Goal: Register for event/course

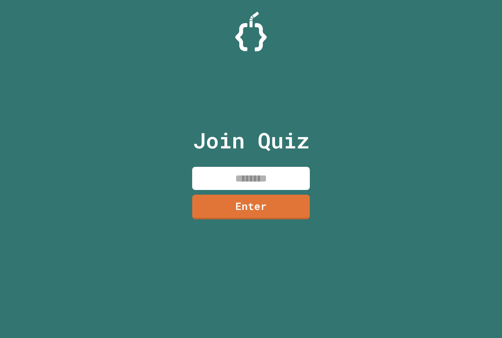
drag, startPoint x: 246, startPoint y: 171, endPoint x: 233, endPoint y: 195, distance: 27.2
click at [233, 193] on div "Join Quiz Enter" at bounding box center [251, 169] width 132 height 299
drag, startPoint x: 237, startPoint y: 199, endPoint x: 270, endPoint y: 189, distance: 35.1
click at [270, 189] on div "Join Quiz Enter" at bounding box center [251, 169] width 132 height 299
click at [146, 5] on div "Join Quiz Enter" at bounding box center [251, 169] width 502 height 338
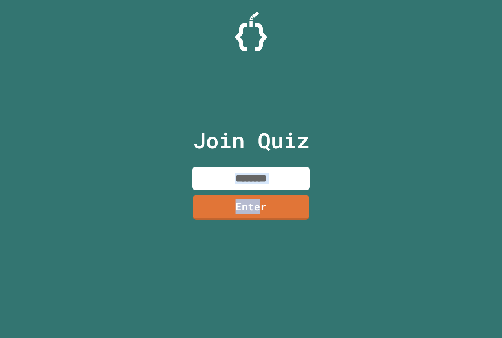
drag, startPoint x: 259, startPoint y: 203, endPoint x: 234, endPoint y: 188, distance: 29.4
click at [234, 188] on div "Join Quiz Enter" at bounding box center [251, 169] width 132 height 299
drag, startPoint x: 363, startPoint y: 190, endPoint x: 306, endPoint y: 215, distance: 62.7
click at [362, 190] on div "Join Quiz Enter" at bounding box center [251, 169] width 502 height 338
click at [170, 180] on div "Join Quiz Enter" at bounding box center [251, 169] width 502 height 338
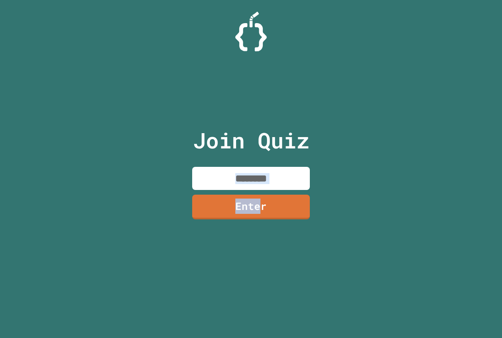
click at [270, 187] on input at bounding box center [251, 178] width 118 height 23
drag, startPoint x: 233, startPoint y: 205, endPoint x: 285, endPoint y: 205, distance: 51.4
click at [285, 205] on link "Enter" at bounding box center [251, 206] width 116 height 26
click at [255, 186] on input at bounding box center [251, 178] width 118 height 23
click at [255, 180] on input at bounding box center [251, 178] width 118 height 23
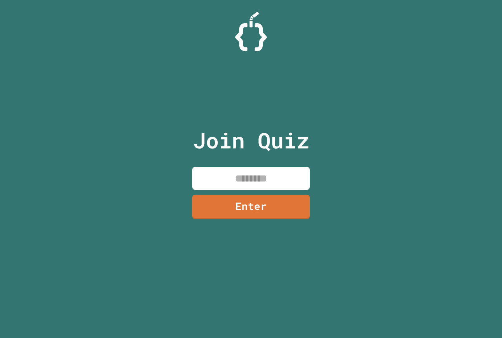
click at [255, 180] on input at bounding box center [251, 178] width 118 height 23
drag, startPoint x: 296, startPoint y: 189, endPoint x: 244, endPoint y: 172, distance: 55.2
click at [238, 172] on input at bounding box center [251, 178] width 118 height 23
drag, startPoint x: 229, startPoint y: 184, endPoint x: 281, endPoint y: 186, distance: 52.6
click at [281, 186] on input at bounding box center [251, 178] width 118 height 23
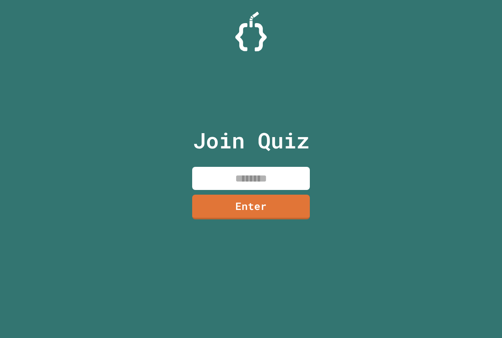
click at [394, 89] on div "Join Quiz Enter" at bounding box center [251, 169] width 502 height 338
click at [241, 178] on input at bounding box center [251, 178] width 118 height 23
click at [220, 193] on div "Join Quiz ******* Enter" at bounding box center [251, 169] width 132 height 299
click at [220, 200] on link "Enter" at bounding box center [250, 206] width 117 height 25
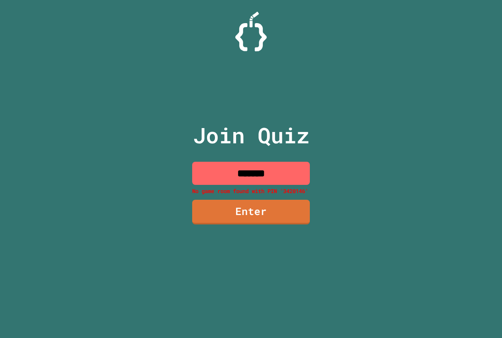
click at [259, 176] on input "*******" at bounding box center [251, 173] width 118 height 23
click at [264, 173] on input "*******" at bounding box center [251, 173] width 118 height 23
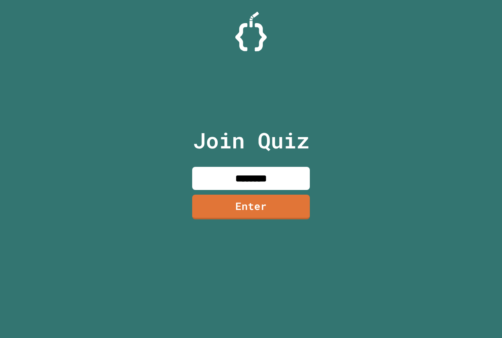
type input "********"
drag, startPoint x: 276, startPoint y: 194, endPoint x: 270, endPoint y: 196, distance: 6.7
click at [275, 194] on div "Join Quiz ******** Enter" at bounding box center [251, 169] width 132 height 299
click at [269, 199] on link "Enter" at bounding box center [251, 206] width 114 height 26
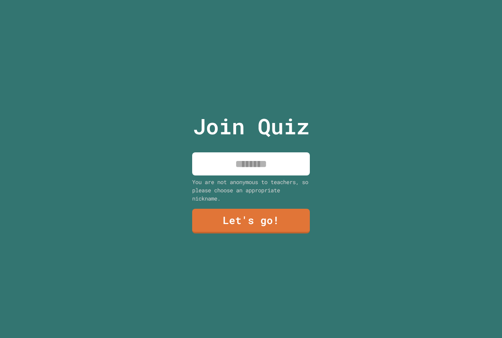
click at [251, 152] on input at bounding box center [251, 163] width 118 height 23
type input "********"
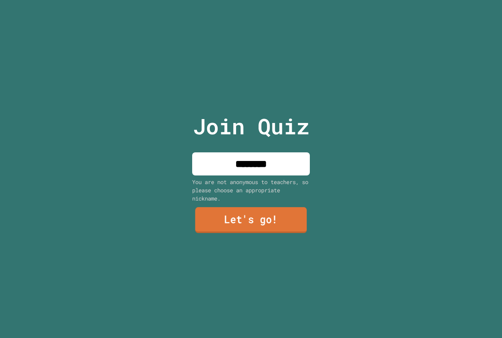
click at [273, 216] on link "Let's go!" at bounding box center [251, 220] width 112 height 26
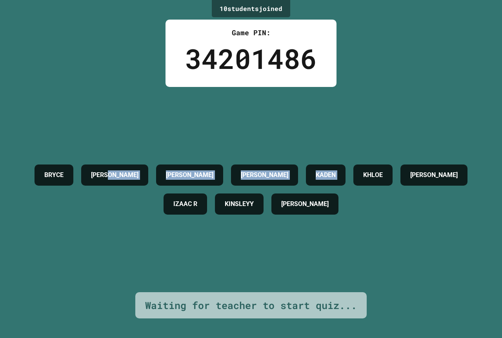
drag, startPoint x: 363, startPoint y: 178, endPoint x: 95, endPoint y: 132, distance: 271.9
click at [119, 141] on div "BRYCE AIDEN COLE DAWSON KADEN KHLOE ALICE IZAAC R KINSLEYY JACOB" at bounding box center [251, 189] width 463 height 205
drag, startPoint x: 33, startPoint y: 167, endPoint x: 276, endPoint y: 195, distance: 244.7
click at [401, 264] on div "BRYCE AIDEN COLE DAWSON KADEN KHLOE ALICE IZAAC R KINSLEYY JACOB" at bounding box center [251, 189] width 463 height 205
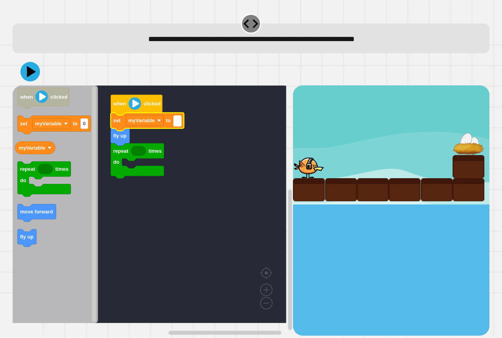
type input "*"
click at [170, 234] on rect "Blockly Workspace" at bounding box center [150, 204] width 274 height 238
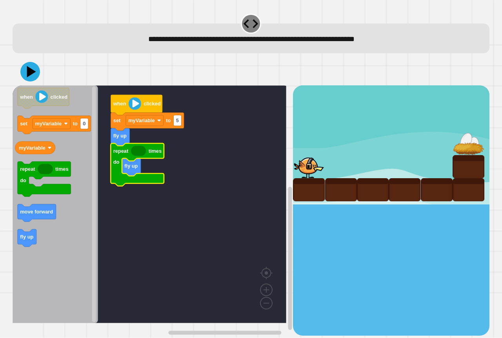
click at [136, 154] on icon "Blockly Workspace" at bounding box center [138, 151] width 15 height 10
click at [138, 152] on icon "Blockly Workspace" at bounding box center [138, 151] width 15 height 10
click at [146, 155] on icon "Blockly Workspace" at bounding box center [137, 164] width 53 height 43
click at [24, 78] on icon at bounding box center [30, 72] width 24 height 24
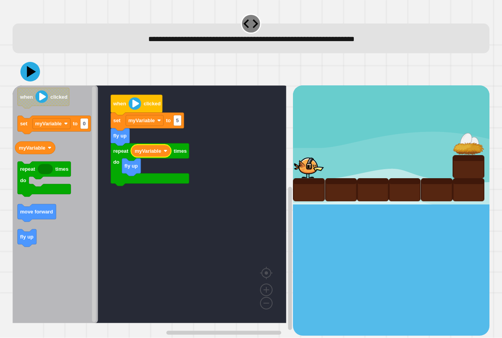
click at [155, 153] on text "myVariable" at bounding box center [147, 151] width 27 height 6
click at [224, 167] on rect "Blockly Workspace" at bounding box center [150, 204] width 274 height 238
click at [31, 74] on icon at bounding box center [32, 72] width 10 height 12
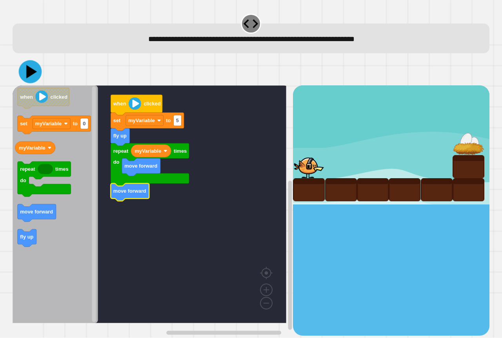
click at [29, 80] on icon at bounding box center [30, 71] width 23 height 23
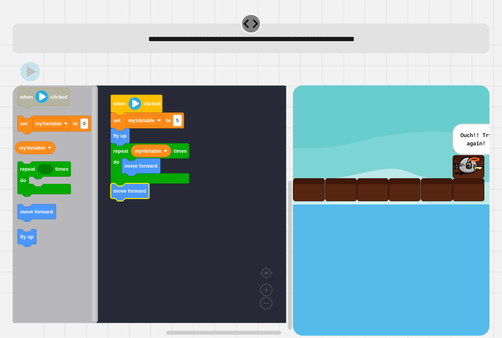
click at [180, 120] on rect "Blockly Workspace" at bounding box center [177, 120] width 8 height 11
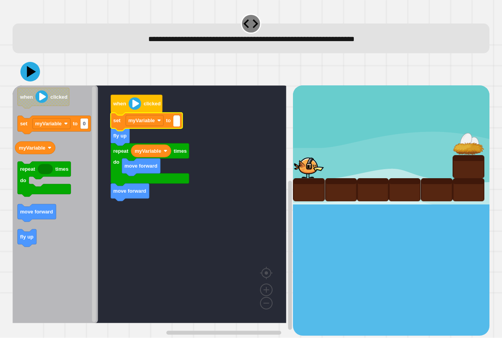
type input "*"
click at [238, 112] on rect "Blockly Workspace" at bounding box center [150, 204] width 274 height 238
click at [35, 74] on icon at bounding box center [30, 72] width 20 height 20
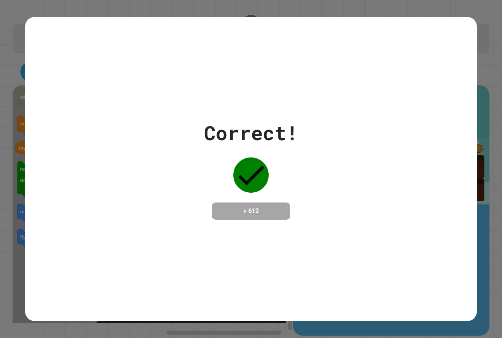
click at [250, 209] on h4 "+ 612" at bounding box center [251, 211] width 63 height 9
click at [250, 208] on h4 "+ 612" at bounding box center [251, 211] width 63 height 9
drag, startPoint x: 250, startPoint y: 208, endPoint x: 228, endPoint y: 210, distance: 22.8
click at [228, 210] on h4 "+ 612" at bounding box center [251, 211] width 63 height 9
click at [251, 214] on h4 "+ 612" at bounding box center [251, 211] width 63 height 9
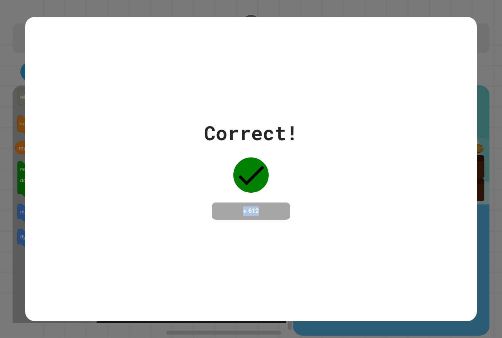
click at [261, 210] on h4 "+ 612" at bounding box center [251, 211] width 63 height 9
click at [260, 213] on h4 "+ 612" at bounding box center [251, 211] width 63 height 9
click at [258, 210] on h4 "+ 612" at bounding box center [251, 211] width 63 height 9
click at [258, 213] on h4 "+ 612" at bounding box center [251, 211] width 63 height 9
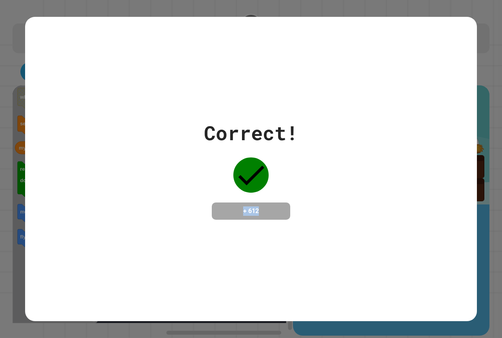
click at [253, 211] on h4 "+ 612" at bounding box center [251, 211] width 63 height 9
click at [253, 210] on h4 "+ 612" at bounding box center [251, 211] width 63 height 9
drag, startPoint x: 253, startPoint y: 210, endPoint x: 228, endPoint y: 209, distance: 25.5
click at [228, 209] on h4 "+ 612" at bounding box center [251, 211] width 63 height 9
drag, startPoint x: 228, startPoint y: 209, endPoint x: 291, endPoint y: 210, distance: 62.7
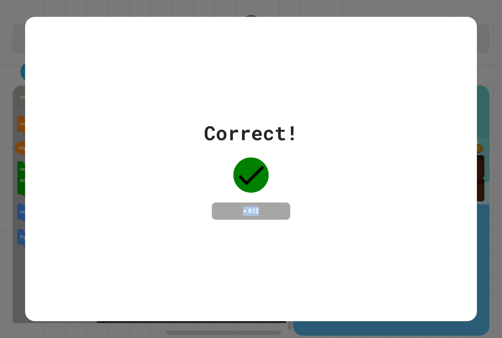
click at [291, 210] on div "Correct! + 612" at bounding box center [251, 169] width 94 height 102
click at [255, 209] on h4 "+ 612" at bounding box center [251, 211] width 63 height 9
drag, startPoint x: 242, startPoint y: 209, endPoint x: 279, endPoint y: 209, distance: 36.5
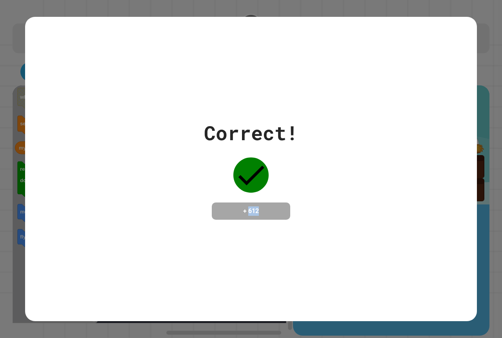
click at [279, 209] on h4 "+ 612" at bounding box center [251, 211] width 63 height 9
click at [263, 209] on h4 "+ 612" at bounding box center [251, 211] width 63 height 9
drag, startPoint x: 248, startPoint y: 210, endPoint x: 271, endPoint y: 212, distance: 23.2
drag, startPoint x: 271, startPoint y: 212, endPoint x: 267, endPoint y: 211, distance: 3.9
click at [267, 211] on h4 "+ 612" at bounding box center [251, 211] width 63 height 9
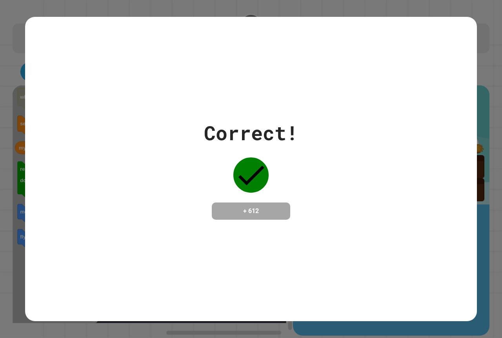
click at [266, 211] on h4 "+ 612" at bounding box center [251, 211] width 63 height 9
drag, startPoint x: 266, startPoint y: 211, endPoint x: 258, endPoint y: 211, distance: 7.5
click at [258, 211] on h4 "+ 612" at bounding box center [251, 211] width 63 height 9
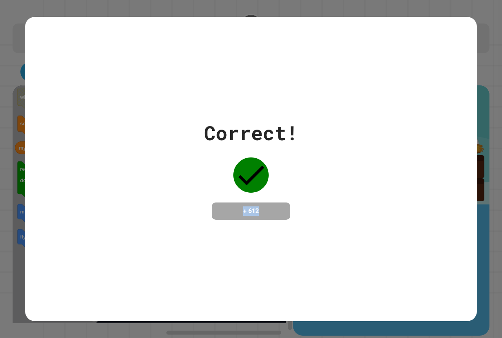
click at [258, 211] on h4 "+ 612" at bounding box center [251, 211] width 63 height 9
drag, startPoint x: 258, startPoint y: 211, endPoint x: 246, endPoint y: 209, distance: 12.6
click at [246, 209] on h4 "+ 612" at bounding box center [251, 211] width 63 height 9
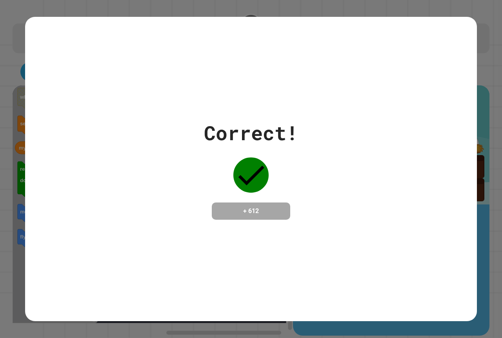
click at [246, 209] on h4 "+ 612" at bounding box center [251, 211] width 63 height 9
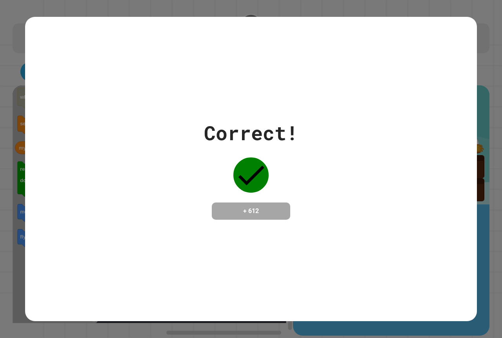
click at [246, 209] on h4 "+ 612" at bounding box center [251, 211] width 63 height 9
drag, startPoint x: 246, startPoint y: 209, endPoint x: 377, endPoint y: 237, distance: 134.5
click at [377, 237] on div "Correct! + 612" at bounding box center [251, 169] width 452 height 305
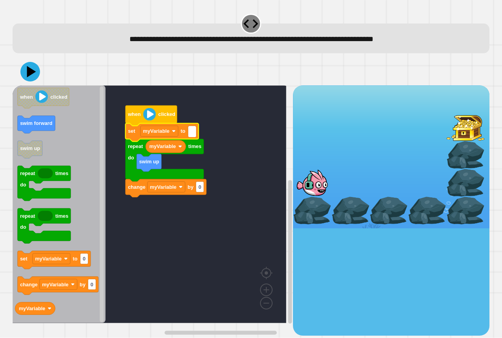
type input "*"
click at [123, 278] on rect "Blockly Workspace" at bounding box center [150, 204] width 274 height 238
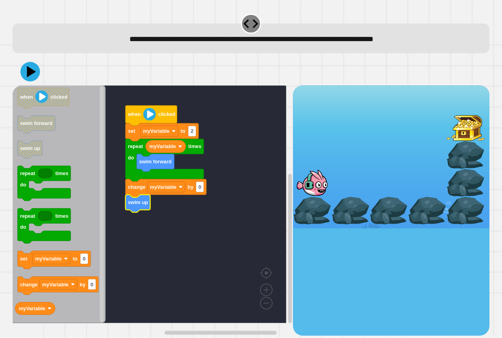
click at [141, 205] on text "swim up" at bounding box center [138, 203] width 20 height 6
click at [141, 204] on text "swim up" at bounding box center [138, 203] width 20 height 6
click at [148, 200] on icon "Blockly Workspace" at bounding box center [137, 204] width 25 height 18
click at [138, 198] on icon "Blockly Workspace" at bounding box center [137, 204] width 25 height 18
click at [147, 228] on g "when clicked set myVariable to 2 myVariable repeat times do swim forward change…" at bounding box center [155, 204] width 285 height 238
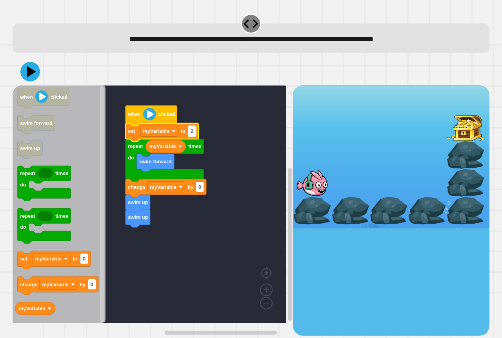
click at [192, 128] on rect "Blockly Workspace" at bounding box center [192, 131] width 8 height 11
type input "*"
click at [193, 296] on rect "Blockly Workspace" at bounding box center [150, 204] width 274 height 238
click at [153, 163] on text "swim forward" at bounding box center [155, 162] width 33 height 6
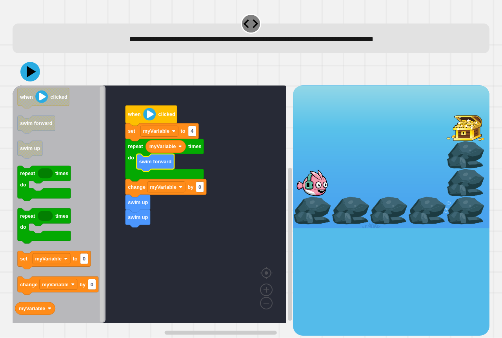
click at [167, 168] on icon "Blockly Workspace" at bounding box center [155, 163] width 38 height 18
click at [140, 160] on text "swim forward" at bounding box center [155, 162] width 33 height 6
click at [156, 167] on icon "Blockly Workspace" at bounding box center [155, 163] width 38 height 18
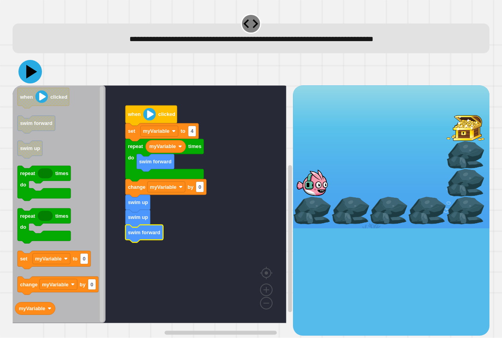
drag, startPoint x: 31, startPoint y: 78, endPoint x: 83, endPoint y: 75, distance: 52.2
click at [32, 78] on icon at bounding box center [30, 72] width 24 height 24
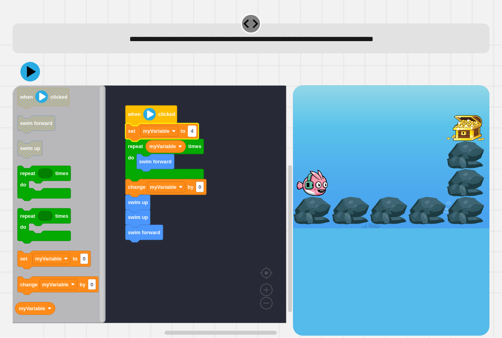
click at [195, 131] on rect "Blockly Workspace" at bounding box center [192, 131] width 8 height 11
type input "*"
drag, startPoint x: 11, startPoint y: 58, endPoint x: 18, endPoint y: 62, distance: 8.3
click at [11, 58] on div "when clicked set myVariable to 3 myVariable repeat times do change myVariable b…" at bounding box center [251, 197] width 482 height 283
drag, startPoint x: 18, startPoint y: 62, endPoint x: 23, endPoint y: 67, distance: 6.9
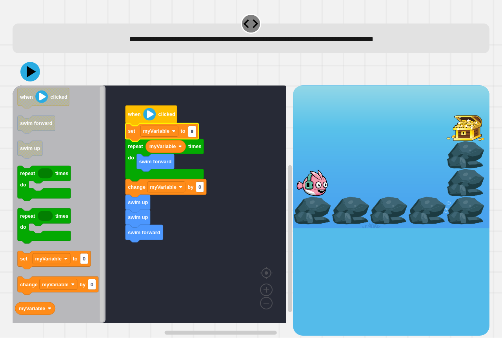
click at [20, 65] on div at bounding box center [251, 71] width 477 height 27
click at [23, 67] on icon at bounding box center [30, 72] width 22 height 22
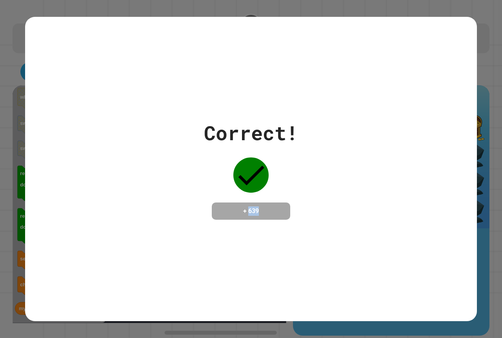
drag, startPoint x: 244, startPoint y: 299, endPoint x: 264, endPoint y: 228, distance: 74.5
click at [289, 231] on div "Correct! + 639" at bounding box center [251, 169] width 452 height 305
drag, startPoint x: 230, startPoint y: 230, endPoint x: 181, endPoint y: 246, distance: 51.2
click at [181, 246] on div "Correct! + 639" at bounding box center [251, 169] width 452 height 305
drag, startPoint x: 250, startPoint y: 229, endPoint x: 240, endPoint y: 230, distance: 9.4
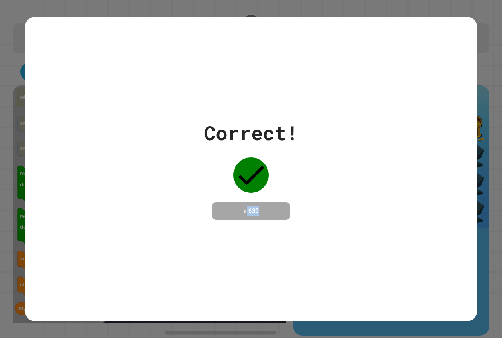
click at [240, 230] on div "Correct! + 639" at bounding box center [251, 169] width 452 height 305
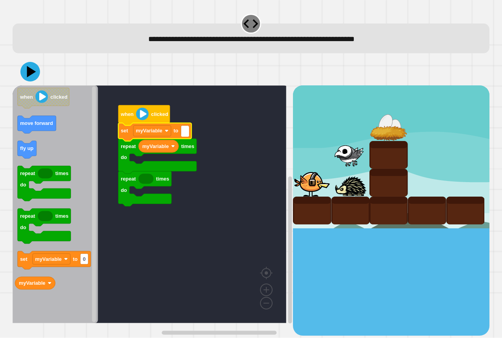
type input "*"
click at [197, 225] on rect "Blockly Workspace" at bounding box center [150, 204] width 274 height 238
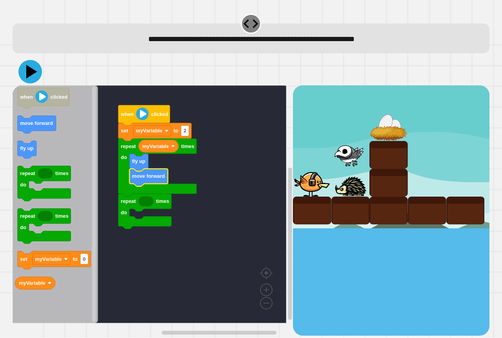
click at [29, 78] on icon at bounding box center [30, 72] width 24 height 24
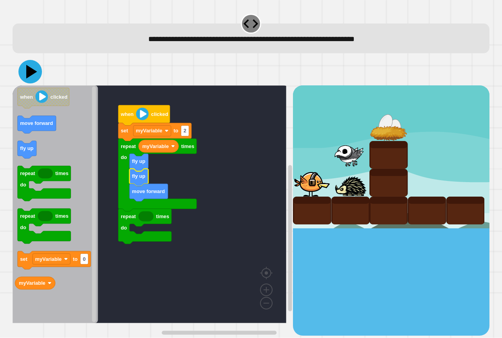
click at [28, 75] on icon at bounding box center [31, 72] width 11 height 14
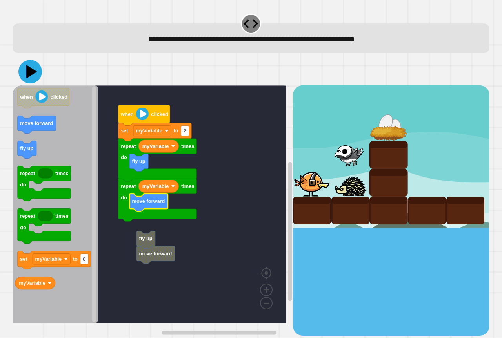
click at [31, 70] on icon at bounding box center [31, 72] width 11 height 14
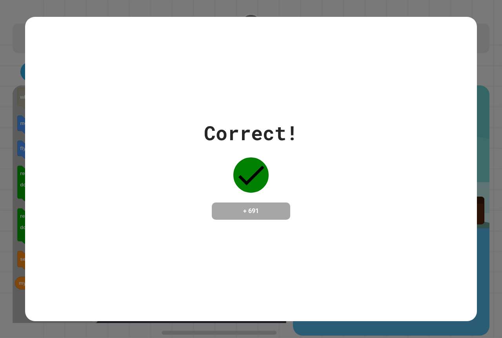
drag, startPoint x: 237, startPoint y: 4, endPoint x: 87, endPoint y: 221, distance: 264.0
click at [87, 221] on div "Correct! + 691" at bounding box center [251, 169] width 452 height 305
click at [250, 207] on h4 "+ 691" at bounding box center [251, 211] width 63 height 9
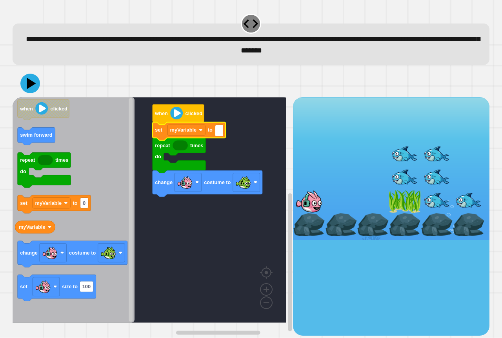
type input "*"
click at [185, 258] on rect "Blockly Workspace" at bounding box center [150, 210] width 274 height 226
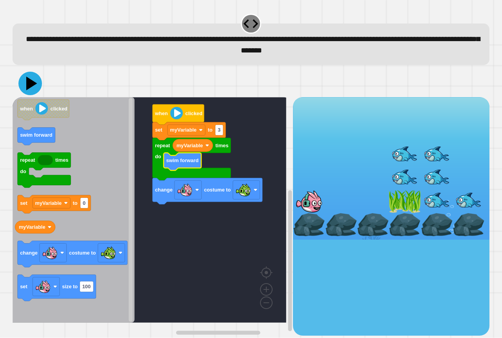
click at [34, 89] on icon at bounding box center [30, 84] width 24 height 24
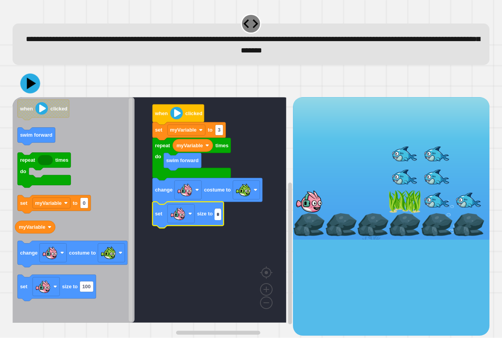
type input "*"
click at [34, 76] on icon at bounding box center [30, 84] width 24 height 24
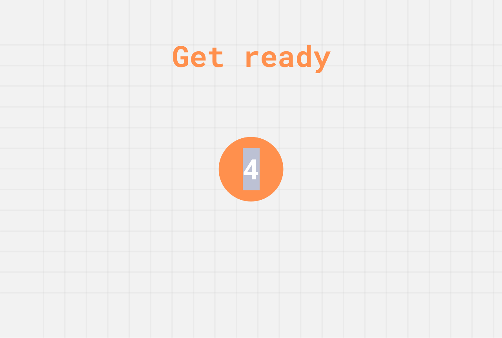
drag, startPoint x: 274, startPoint y: 125, endPoint x: 243, endPoint y: 183, distance: 65.5
click at [243, 183] on div "Get ready 4" at bounding box center [250, 169] width 59 height 338
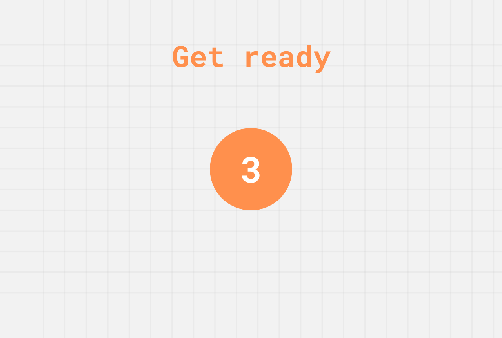
drag, startPoint x: 332, startPoint y: 117, endPoint x: 325, endPoint y: 128, distance: 12.7
click at [332, 118] on div "Get ready 3" at bounding box center [251, 169] width 502 height 338
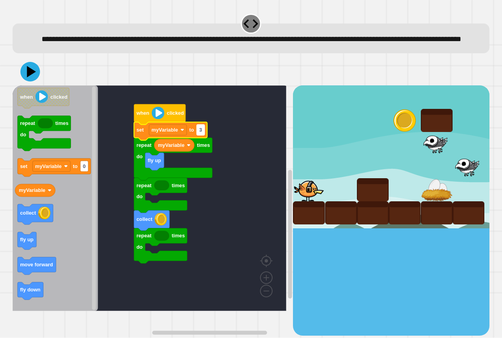
click at [202, 135] on rect "Blockly Workspace" at bounding box center [201, 130] width 8 height 11
type input "*"
click at [261, 187] on rect "Blockly Workspace" at bounding box center [150, 198] width 274 height 226
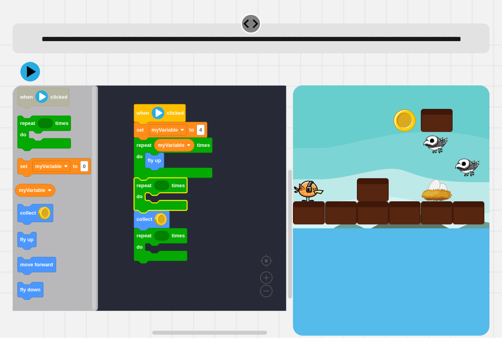
click at [164, 191] on icon "Blockly Workspace" at bounding box center [161, 186] width 15 height 10
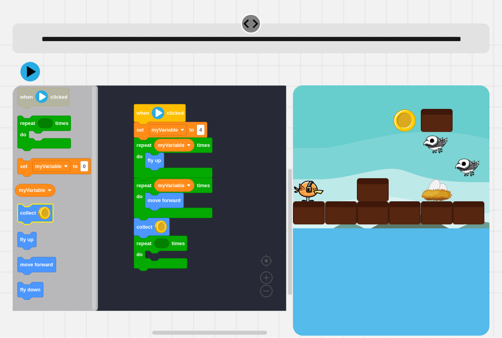
click at [36, 220] on icon "Blockly Workspace" at bounding box center [35, 215] width 35 height 20
click at [73, 169] on text "to" at bounding box center [75, 166] width 5 height 6
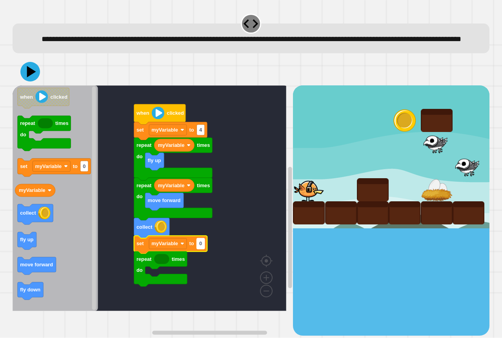
click at [199, 247] on text "0" at bounding box center [200, 244] width 3 height 6
type input "*"
click at [165, 249] on rect "Blockly Workspace" at bounding box center [168, 244] width 38 height 11
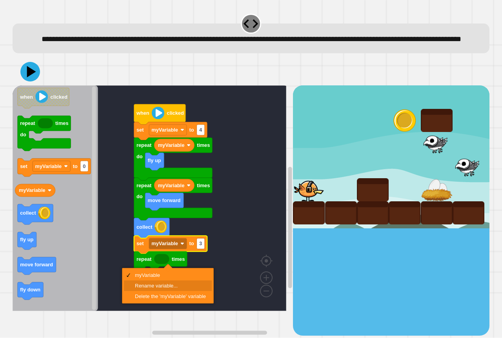
drag, startPoint x: 175, startPoint y: 287, endPoint x: 289, endPoint y: 47, distance: 265.1
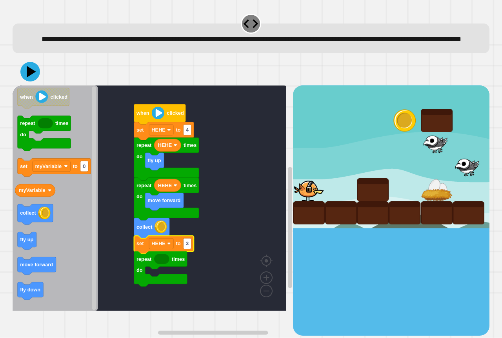
click at [235, 222] on rect "Blockly Workspace" at bounding box center [150, 198] width 274 height 226
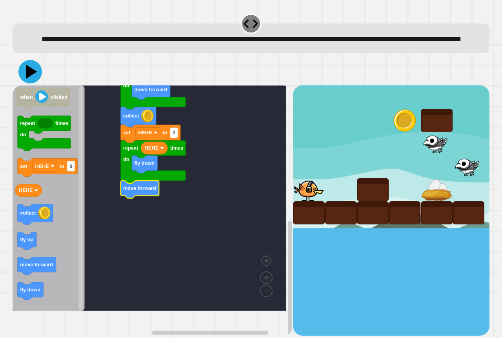
click at [25, 81] on icon at bounding box center [30, 72] width 24 height 24
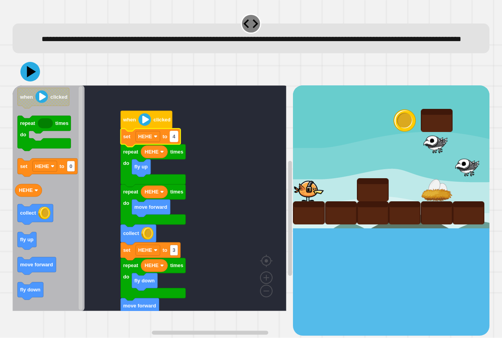
click at [173, 140] on text "4" at bounding box center [173, 137] width 3 height 6
click at [153, 142] on rect "Blockly Workspace" at bounding box center [148, 136] width 24 height 11
click at [152, 142] on rect "Blockly Workspace" at bounding box center [148, 136] width 24 height 11
click at [31, 79] on icon at bounding box center [31, 72] width 11 height 14
click at [174, 140] on text "4" at bounding box center [173, 137] width 3 height 6
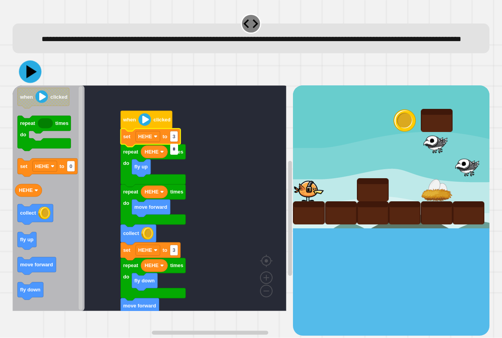
type input "*"
click at [24, 82] on icon at bounding box center [30, 72] width 22 height 22
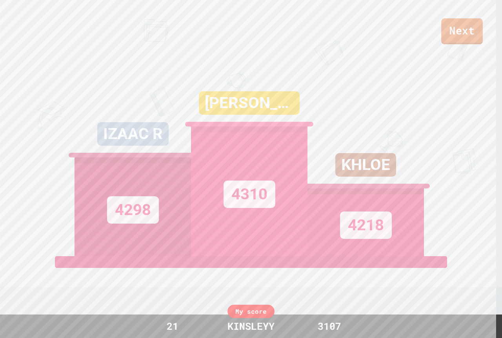
click at [457, 25] on link "Next" at bounding box center [462, 31] width 42 height 26
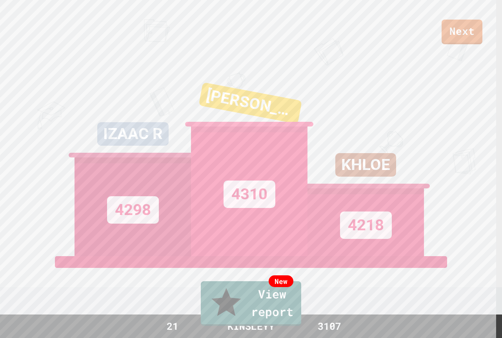
drag, startPoint x: 269, startPoint y: 174, endPoint x: 267, endPoint y: 178, distance: 4.7
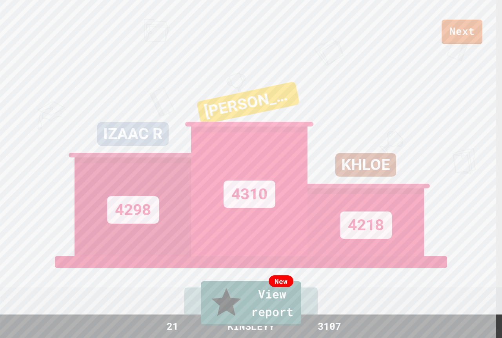
drag, startPoint x: 241, startPoint y: 204, endPoint x: 232, endPoint y: 203, distance: 8.7
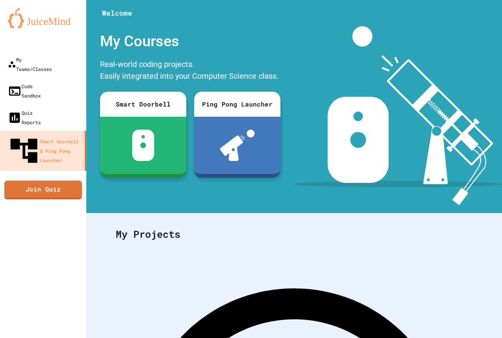
drag, startPoint x: 241, startPoint y: 225, endPoint x: 162, endPoint y: 134, distance: 121.4
click at [162, 134] on div at bounding box center [143, 145] width 86 height 57
click at [38, 180] on link "Join Quiz" at bounding box center [43, 190] width 78 height 20
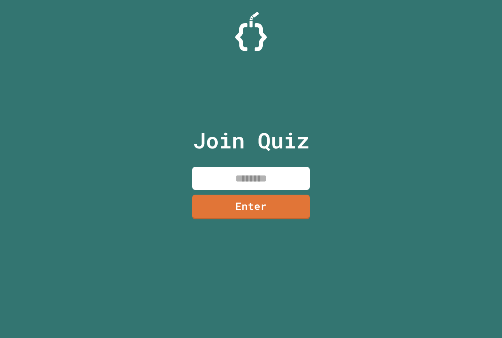
drag, startPoint x: 207, startPoint y: 166, endPoint x: 212, endPoint y: 187, distance: 21.7
click at [208, 169] on div "Join Quiz Enter" at bounding box center [251, 169] width 132 height 299
click at [212, 180] on input at bounding box center [251, 178] width 118 height 23
click at [235, 211] on link "Enter" at bounding box center [251, 207] width 118 height 25
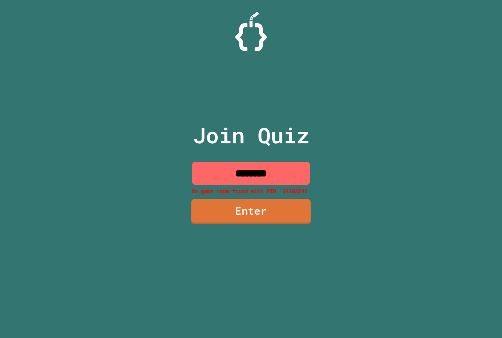
drag, startPoint x: 253, startPoint y: 219, endPoint x: 256, endPoint y: 213, distance: 6.5
click at [256, 213] on link "Enter" at bounding box center [251, 211] width 120 height 25
drag, startPoint x: 264, startPoint y: 197, endPoint x: 287, endPoint y: 182, distance: 27.4
click at [269, 194] on div "Join Quiz ******** No game room found with PIN '34203242' Enter" at bounding box center [251, 169] width 132 height 299
drag, startPoint x: 287, startPoint y: 182, endPoint x: 283, endPoint y: 176, distance: 7.0
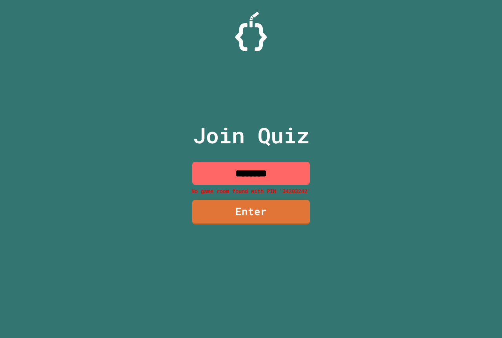
click at [284, 180] on input "********" at bounding box center [251, 173] width 118 height 23
click at [283, 176] on input "********" at bounding box center [251, 173] width 118 height 23
click at [280, 169] on input "********" at bounding box center [251, 173] width 118 height 23
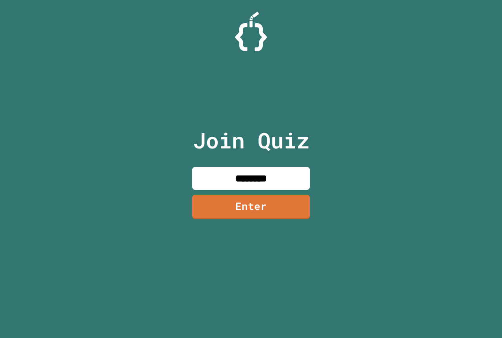
type input "********"
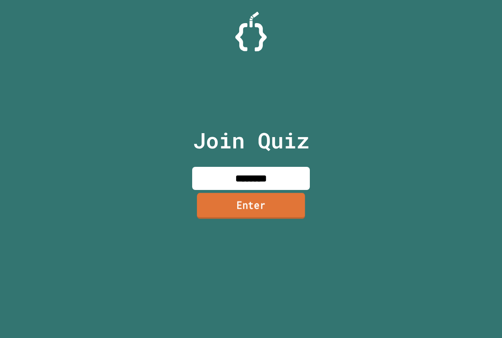
click at [265, 203] on link "Enter" at bounding box center [251, 206] width 108 height 26
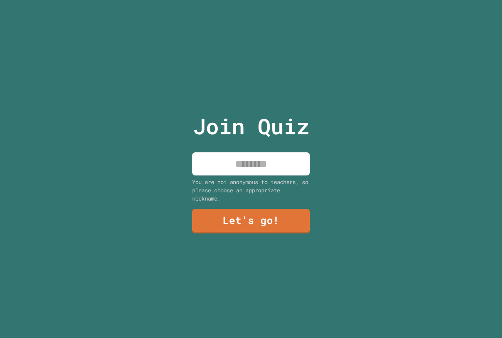
click at [262, 163] on input at bounding box center [251, 163] width 118 height 23
type input "********"
click at [258, 214] on link "Let's go!" at bounding box center [251, 220] width 114 height 26
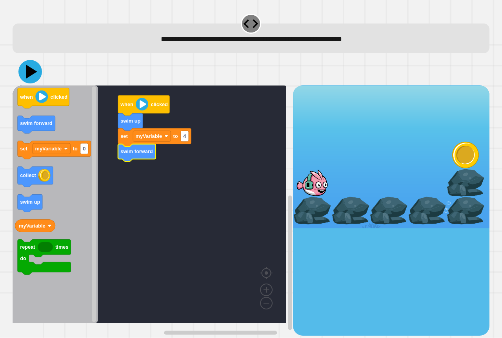
click at [24, 73] on icon at bounding box center [30, 72] width 24 height 24
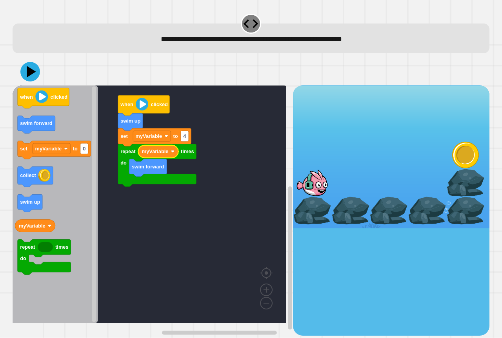
click at [36, 88] on icon "Blockly Workspace" at bounding box center [55, 204] width 85 height 238
click at [31, 70] on icon at bounding box center [31, 71] width 10 height 13
click at [30, 80] on icon at bounding box center [30, 71] width 21 height 21
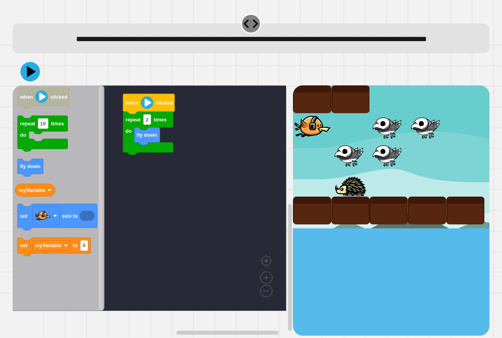
click at [32, 311] on icon "Blockly Workspace" at bounding box center [59, 198] width 92 height 226
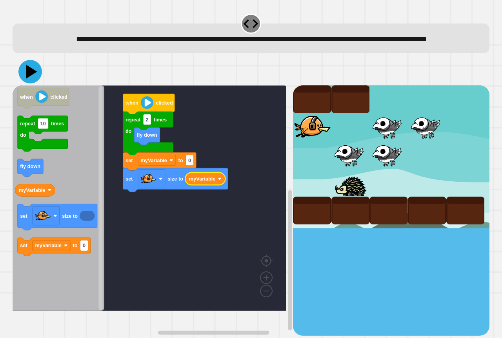
click at [29, 83] on icon at bounding box center [30, 72] width 24 height 24
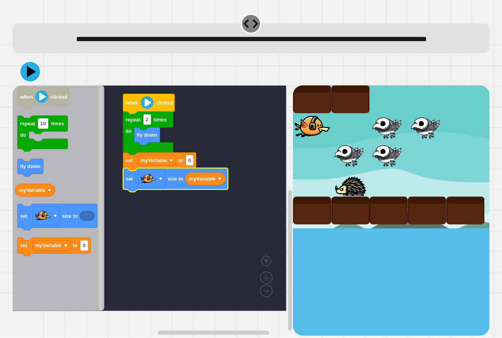
click at [129, 182] on text "set" at bounding box center [128, 179] width 7 height 6
click at [140, 189] on rect "Blockly Workspace" at bounding box center [151, 179] width 27 height 19
click at [220, 225] on rect "Blockly Workspace" at bounding box center [150, 198] width 274 height 226
click at [189, 163] on text "0" at bounding box center [189, 161] width 3 height 6
click at [195, 177] on input "***" at bounding box center [192, 173] width 13 height 11
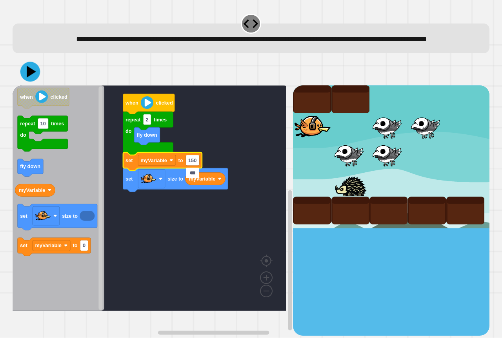
type input "***"
click at [30, 83] on icon at bounding box center [30, 72] width 24 height 24
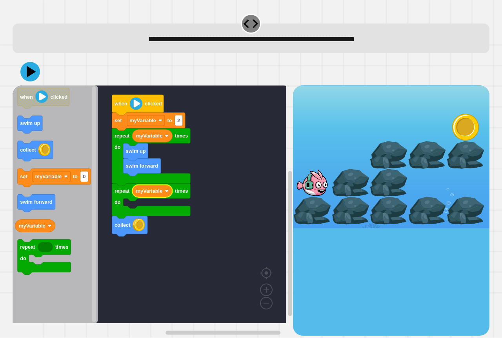
click at [65, 139] on icon "Blockly Workspace" at bounding box center [55, 204] width 85 height 238
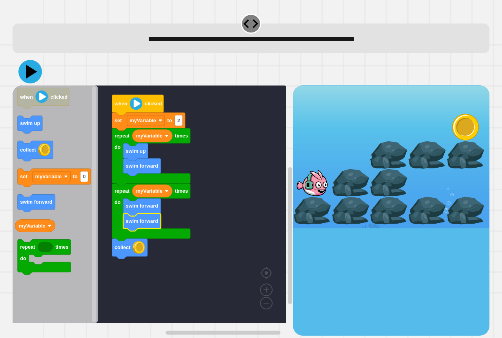
click at [26, 75] on icon at bounding box center [30, 72] width 24 height 24
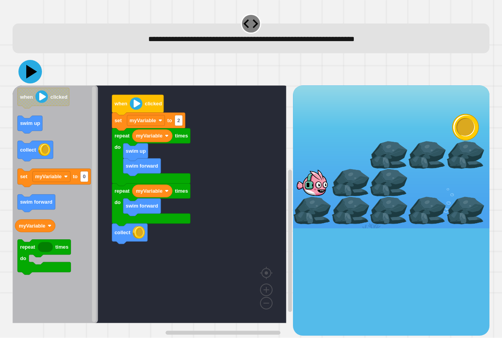
click at [33, 72] on icon at bounding box center [31, 72] width 11 height 14
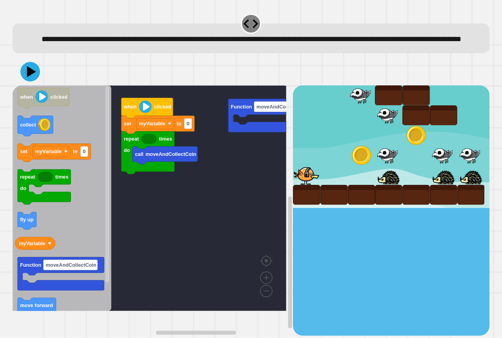
click at [221, 223] on rect "Blockly Workspace" at bounding box center [150, 198] width 274 height 226
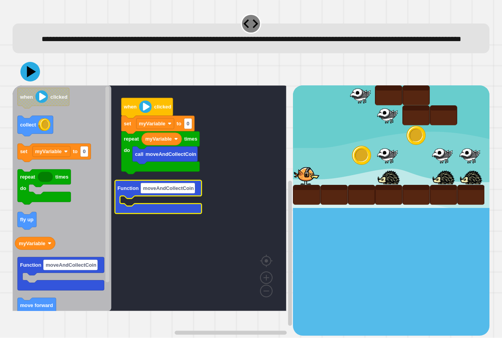
click at [174, 218] on g "call moveAndCollectCoin repeat times do myVariable set myVariable to 0 when cli…" at bounding box center [155, 198] width 285 height 226
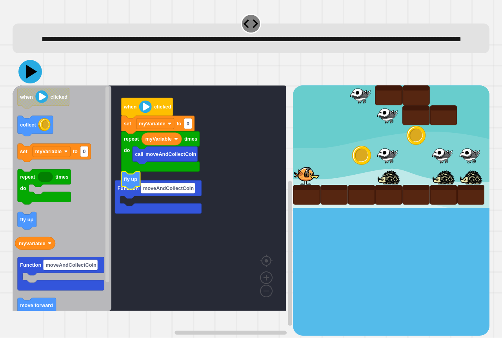
drag, startPoint x: 25, startPoint y: 95, endPoint x: 29, endPoint y: 89, distance: 6.9
click at [29, 85] on div at bounding box center [251, 71] width 477 height 27
click at [30, 79] on icon at bounding box center [31, 72] width 11 height 14
click at [222, 227] on rect "Blockly Workspace" at bounding box center [150, 198] width 274 height 226
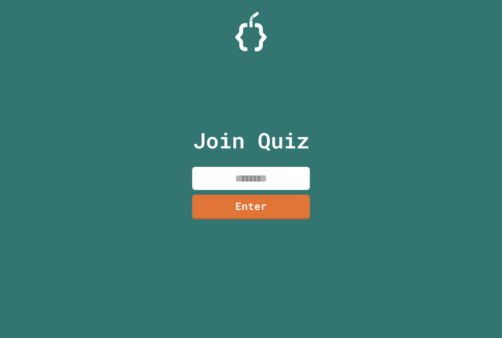
click at [247, 176] on input at bounding box center [251, 178] width 118 height 23
paste input "********"
type input "********"
click at [246, 201] on link "Enter" at bounding box center [250, 207] width 119 height 26
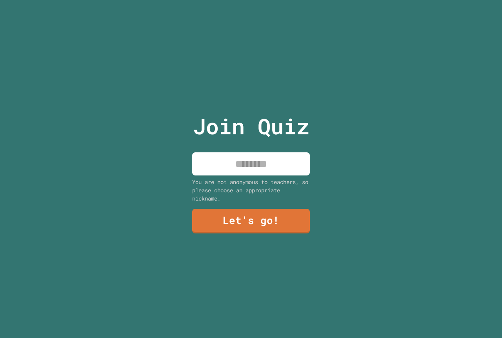
click at [239, 167] on input at bounding box center [251, 163] width 118 height 23
type input "********"
click at [176, 231] on div "Join Quiz ******** You are not anonymous to teachers, so please choose an appro…" at bounding box center [251, 169] width 502 height 338
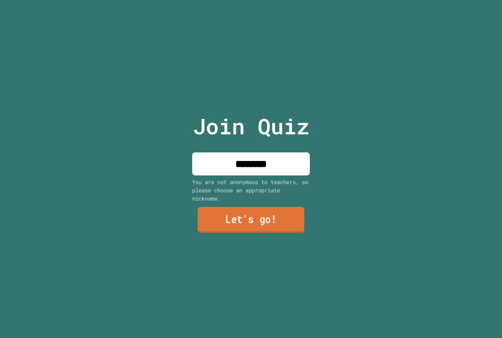
click at [227, 228] on link "Let's go!" at bounding box center [251, 220] width 107 height 26
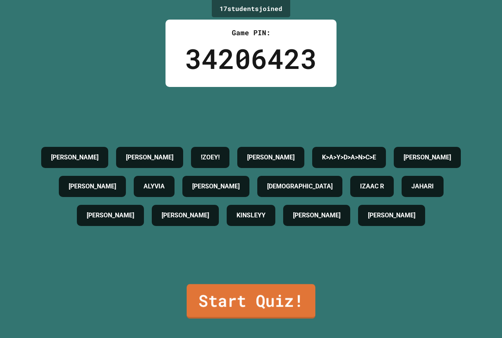
click at [233, 300] on link "Start Quiz!" at bounding box center [251, 301] width 129 height 34
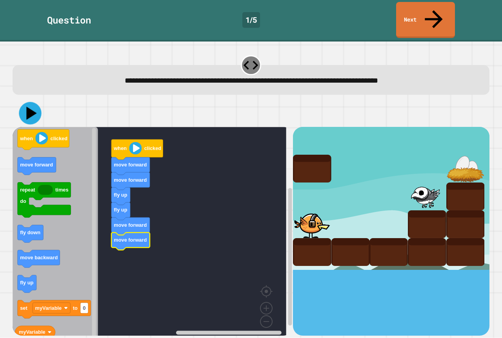
click at [29, 107] on icon at bounding box center [31, 113] width 10 height 13
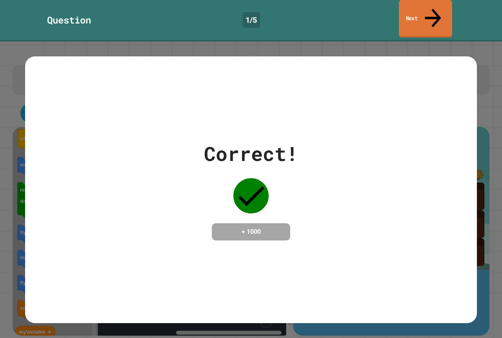
click at [404, 9] on link "Next" at bounding box center [425, 19] width 53 height 38
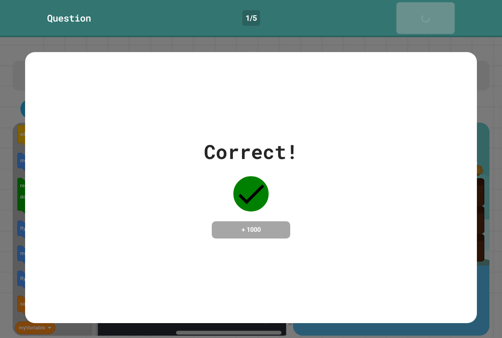
click at [405, 13] on link "Next" at bounding box center [425, 18] width 58 height 32
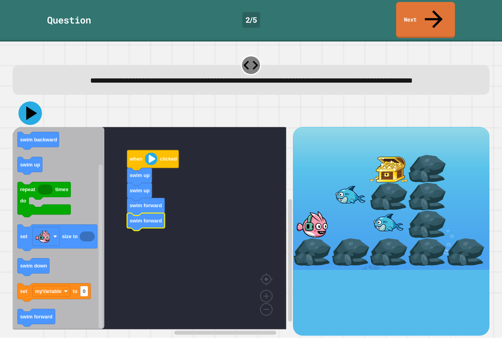
click at [31, 108] on icon at bounding box center [31, 114] width 11 height 14
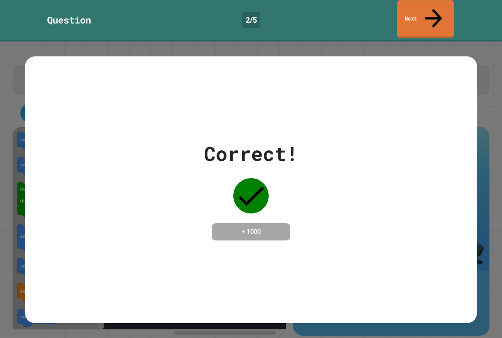
click at [421, 7] on link "Next" at bounding box center [425, 19] width 57 height 38
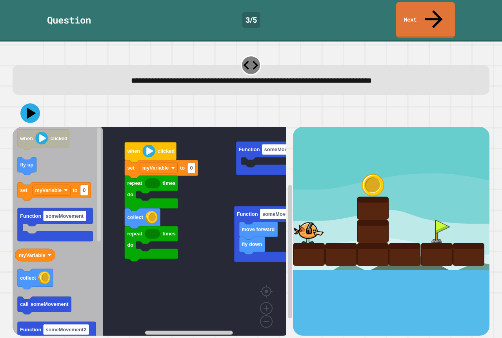
click at [153, 180] on rect "Blockly Workspace" at bounding box center [150, 234] width 274 height 215
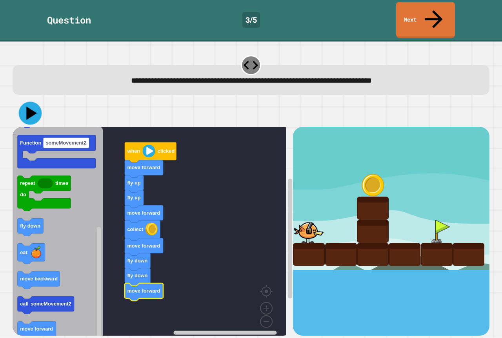
drag, startPoint x: 23, startPoint y: 98, endPoint x: 41, endPoint y: 100, distance: 18.1
click at [23, 102] on icon at bounding box center [30, 113] width 23 height 23
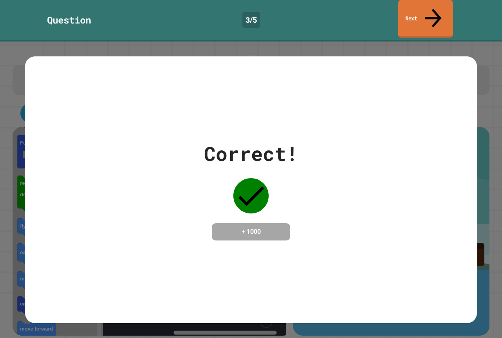
click at [411, 5] on link "Next" at bounding box center [425, 19] width 55 height 38
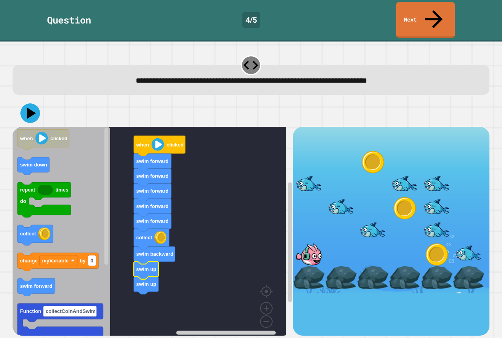
click at [47, 223] on icon "Blockly Workspace" at bounding box center [62, 234] width 98 height 215
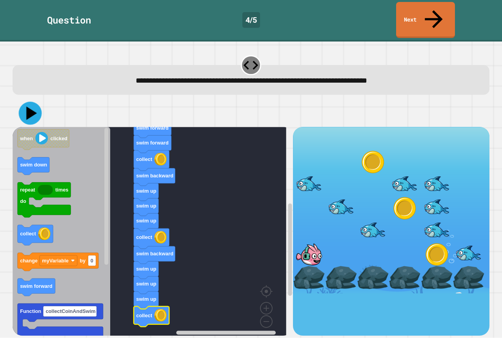
click at [23, 102] on icon at bounding box center [30, 113] width 23 height 23
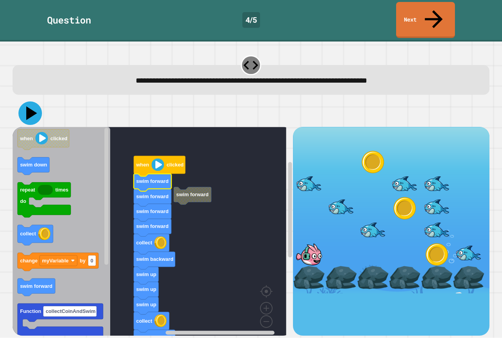
drag, startPoint x: 29, startPoint y: 100, endPoint x: 112, endPoint y: 109, distance: 83.6
click at [34, 102] on icon at bounding box center [30, 114] width 24 height 24
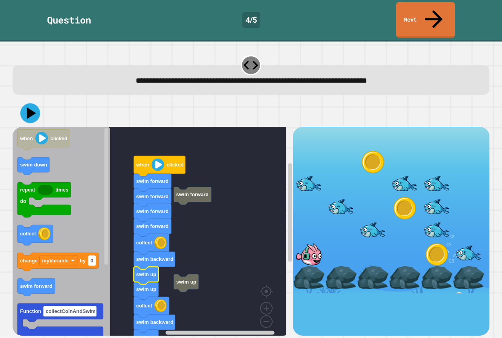
click at [34, 103] on icon at bounding box center [30, 113] width 20 height 20
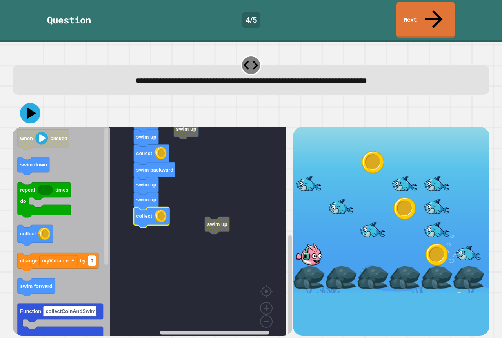
click at [31, 107] on icon at bounding box center [31, 113] width 9 height 12
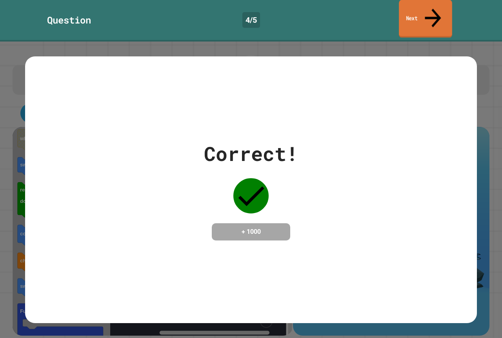
drag, startPoint x: 62, startPoint y: 142, endPoint x: 399, endPoint y: 15, distance: 360.8
click at [399, 15] on link "Next" at bounding box center [425, 19] width 53 height 38
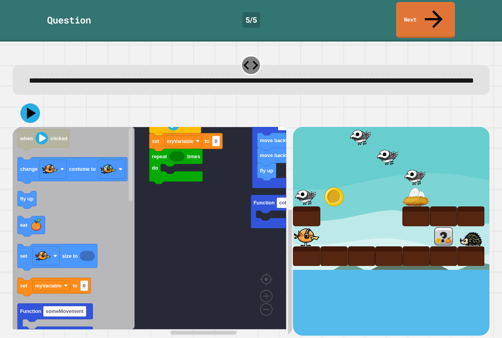
click at [37, 169] on div "repeat times do set myVariable to 0 when clicked fly up move backward move back…" at bounding box center [153, 231] width 280 height 209
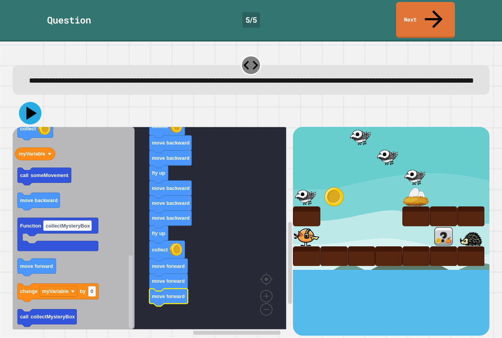
click at [34, 102] on icon at bounding box center [30, 113] width 22 height 22
click at [31, 109] on icon at bounding box center [31, 114] width 11 height 14
click at [31, 103] on icon at bounding box center [30, 114] width 24 height 24
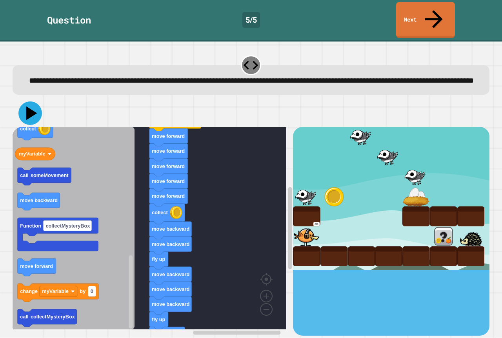
click at [31, 109] on icon at bounding box center [31, 114] width 11 height 14
click at [439, 11] on link "Next" at bounding box center [425, 19] width 58 height 37
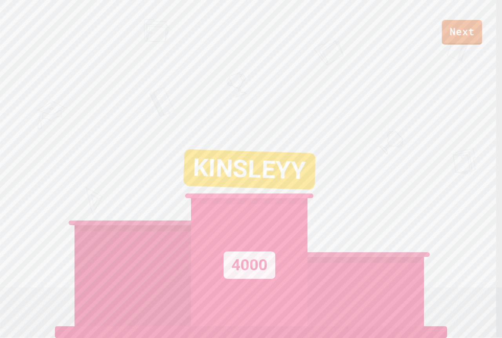
drag, startPoint x: 459, startPoint y: 16, endPoint x: 441, endPoint y: 11, distance: 18.6
click at [457, 17] on div "Next" at bounding box center [251, 22] width 502 height 44
